Goal: Communication & Community: Participate in discussion

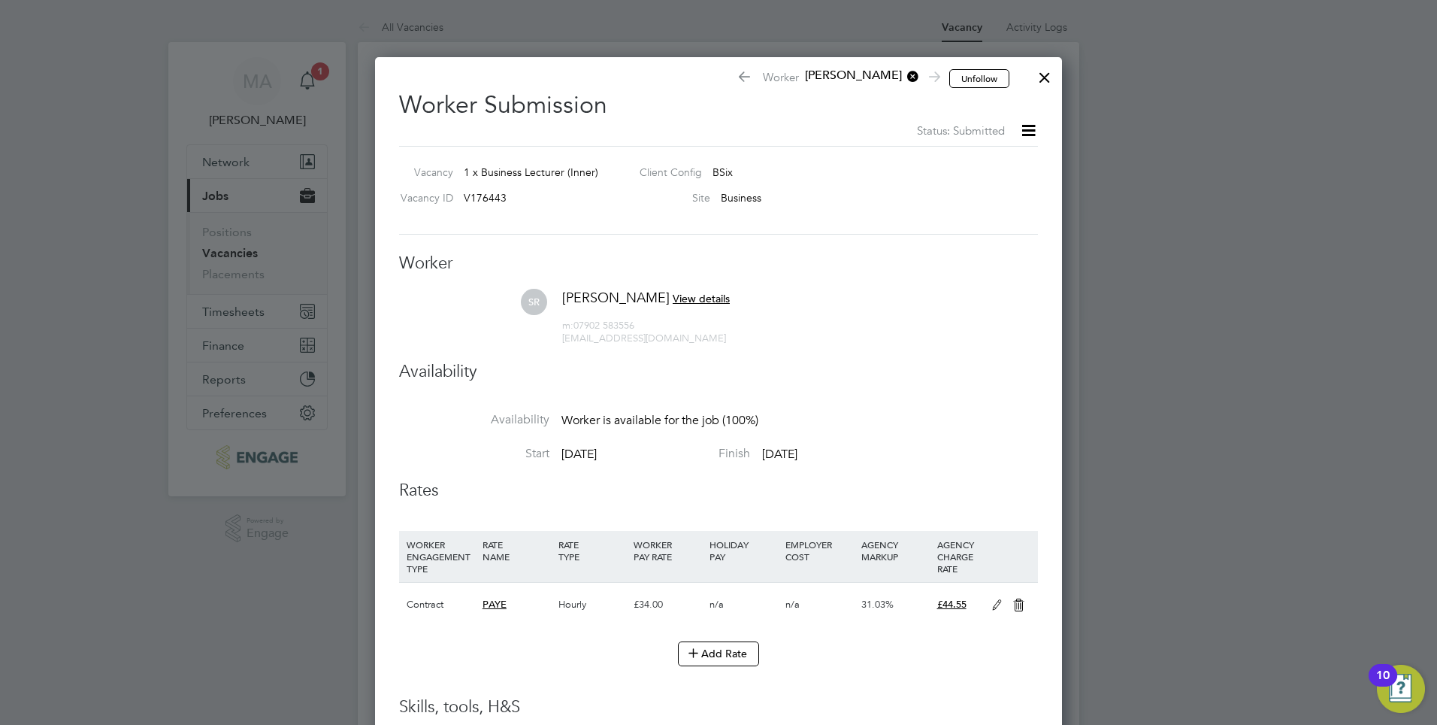
click at [1043, 77] on div at bounding box center [1044, 73] width 27 height 27
click at [1042, 74] on div at bounding box center [1044, 73] width 27 height 27
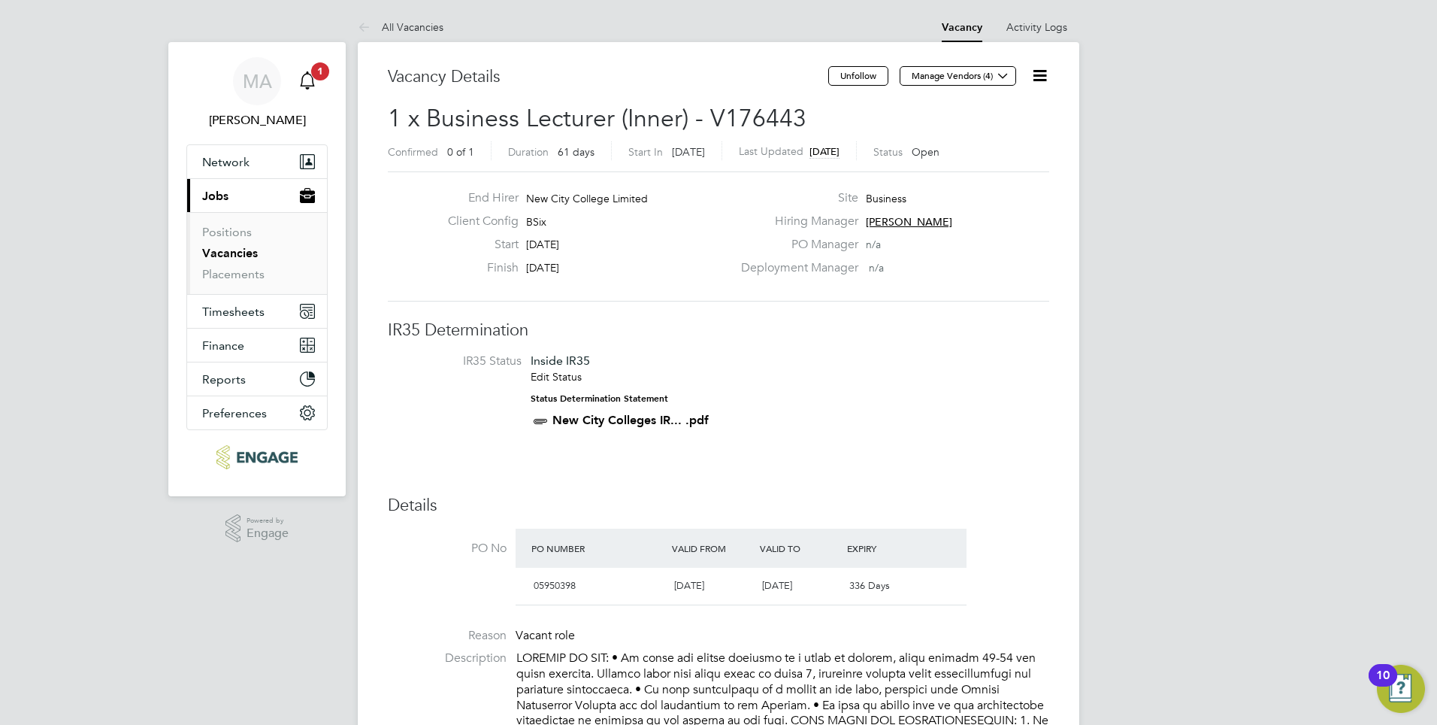
click at [322, 73] on span "1" at bounding box center [320, 71] width 18 height 18
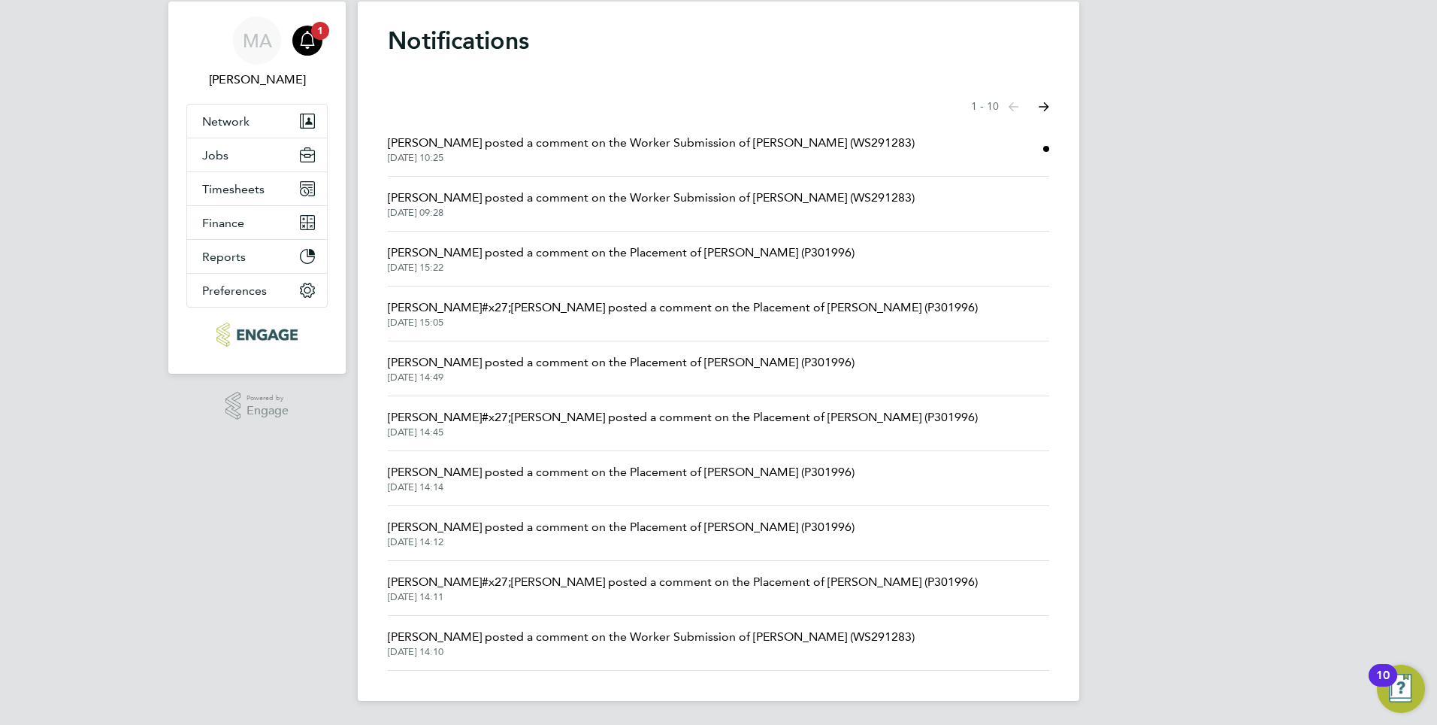
click at [753, 142] on span "Joel Kinsella posted a comment on the Worker Submission of Sheida Rahati Rahati…" at bounding box center [651, 143] width 527 height 18
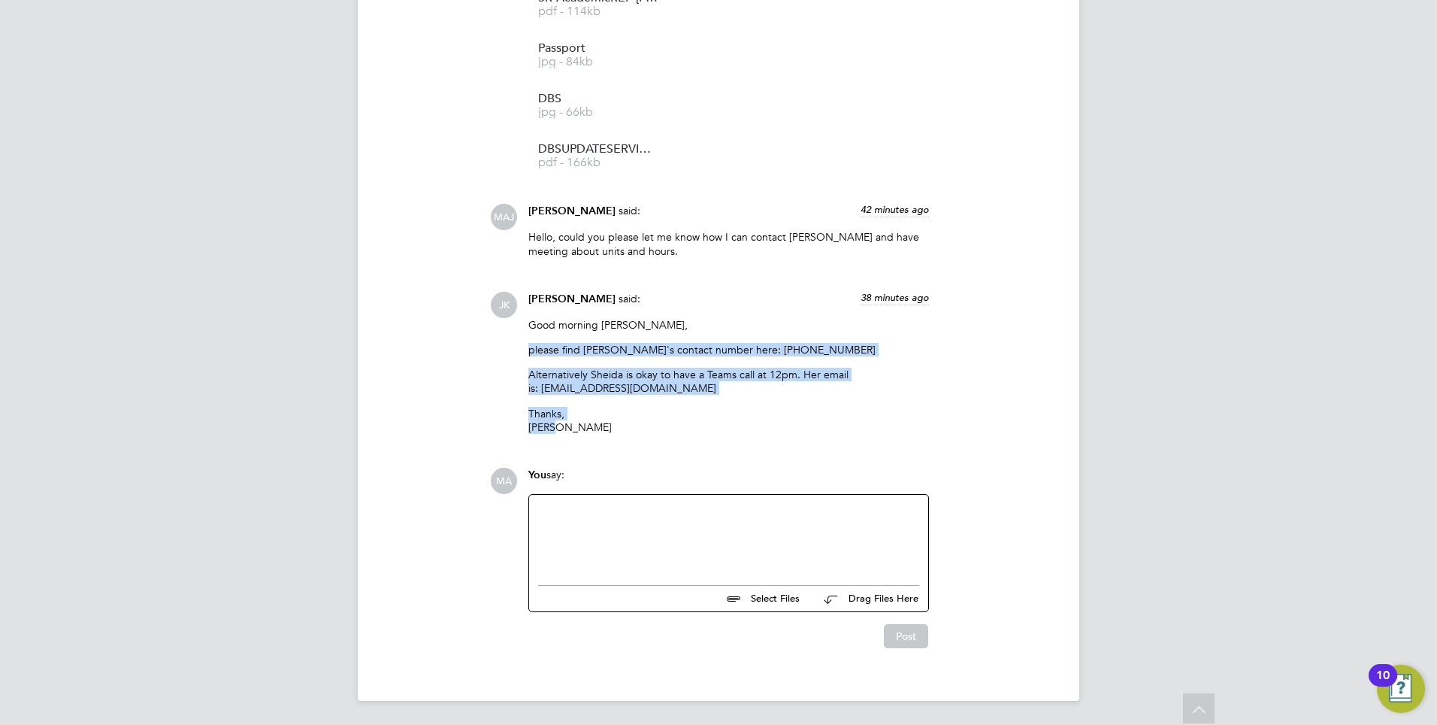
drag, startPoint x: 532, startPoint y: 344, endPoint x: 745, endPoint y: 422, distance: 227.1
click at [745, 422] on div "Good morning Mahnaz, please find Sheida's contact number here: 07902 583556 Alt…" at bounding box center [729, 381] width 401 height 127
drag, startPoint x: 746, startPoint y: 422, endPoint x: 638, endPoint y: 346, distance: 132.2
copy div "please find Sheida's contact number here: 07902 583556 Alternatively Sheida is …"
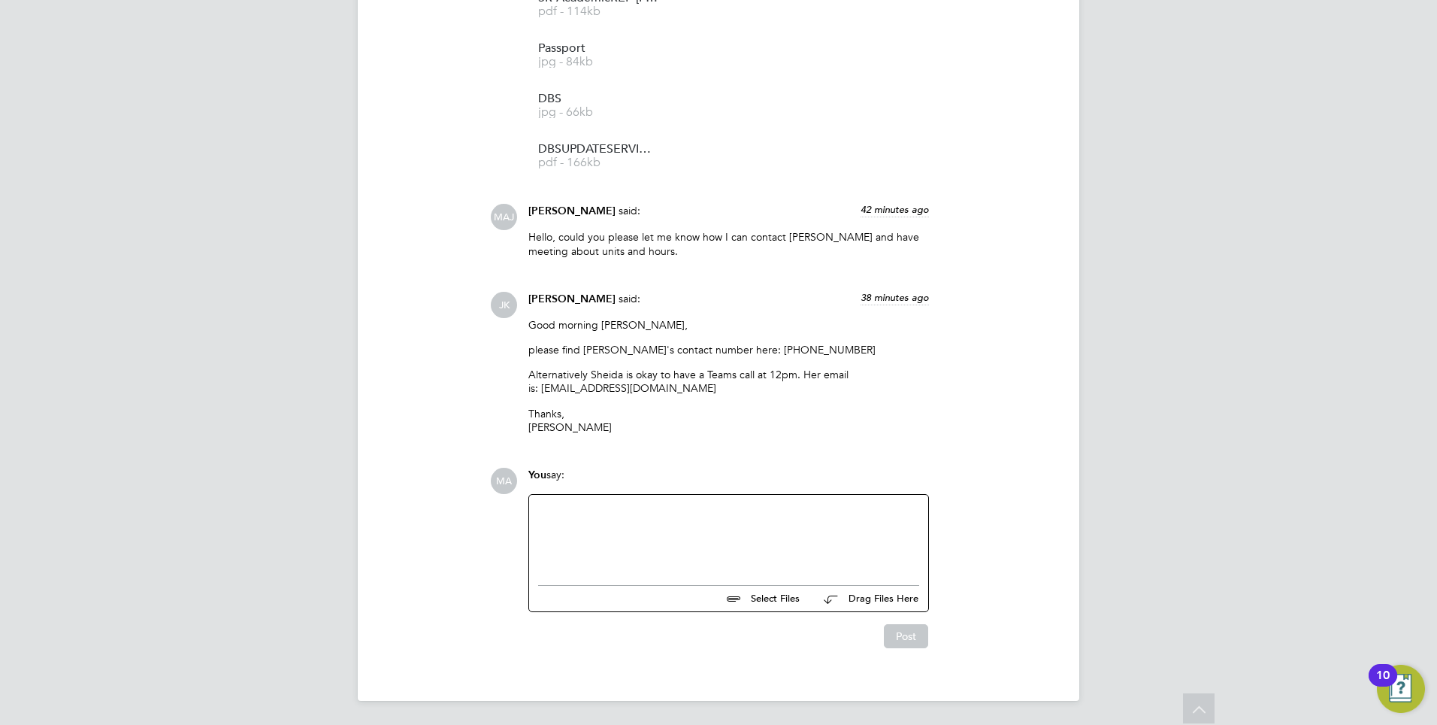
click at [626, 519] on div at bounding box center [728, 536] width 381 height 65
click at [910, 636] on button "Post" at bounding box center [906, 636] width 44 height 24
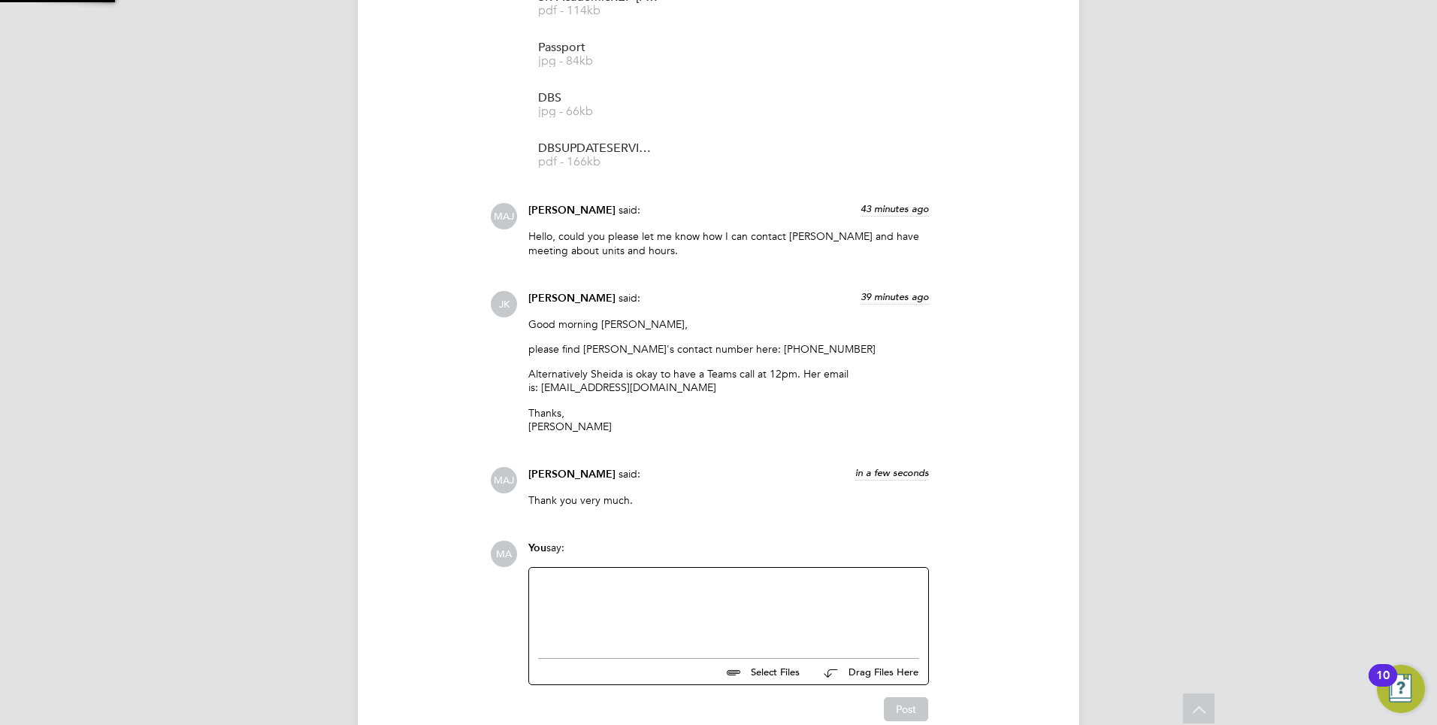
scroll to position [2400, 0]
